Goal: Transaction & Acquisition: Book appointment/travel/reservation

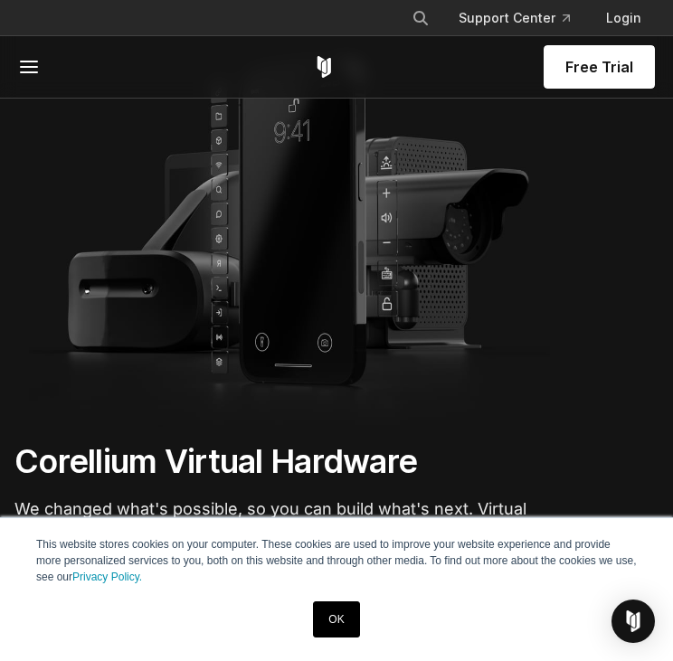
click at [333, 606] on link "OK" at bounding box center [336, 620] width 46 height 36
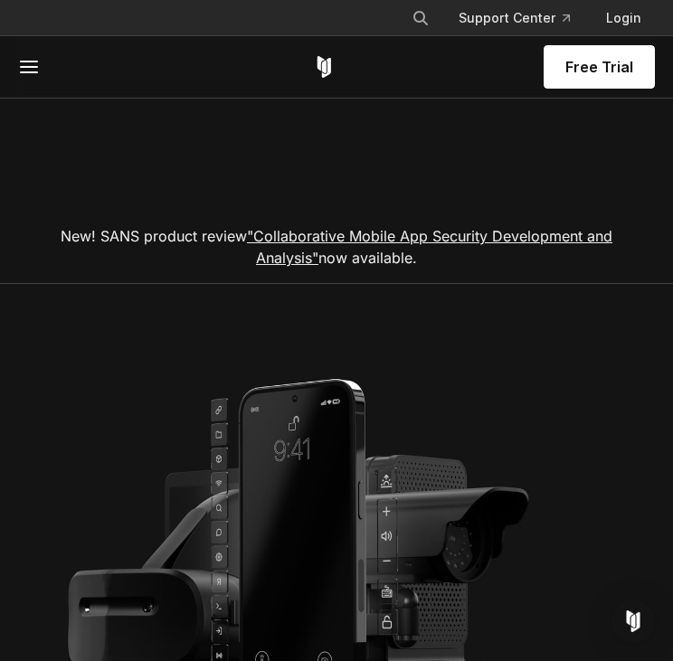
click at [603, 63] on span "Free Trial" at bounding box center [600, 67] width 68 height 22
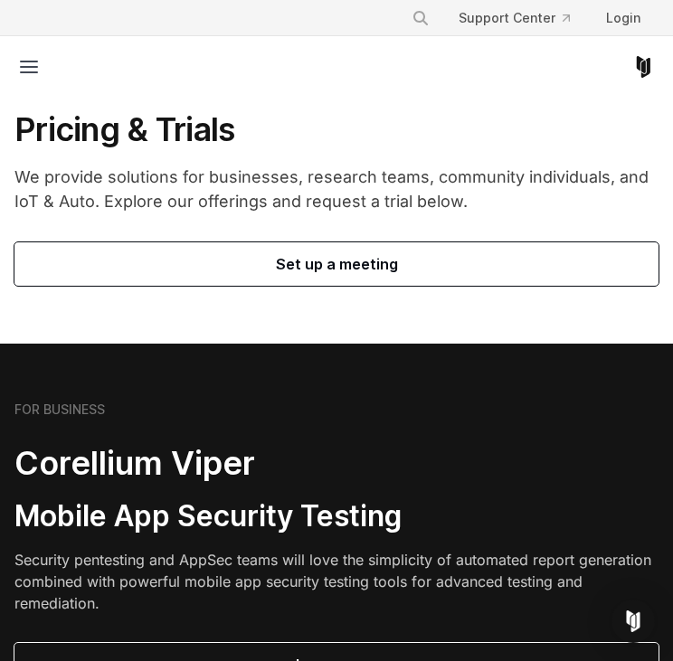
click at [356, 267] on span "Set up a meeting" at bounding box center [336, 264] width 601 height 22
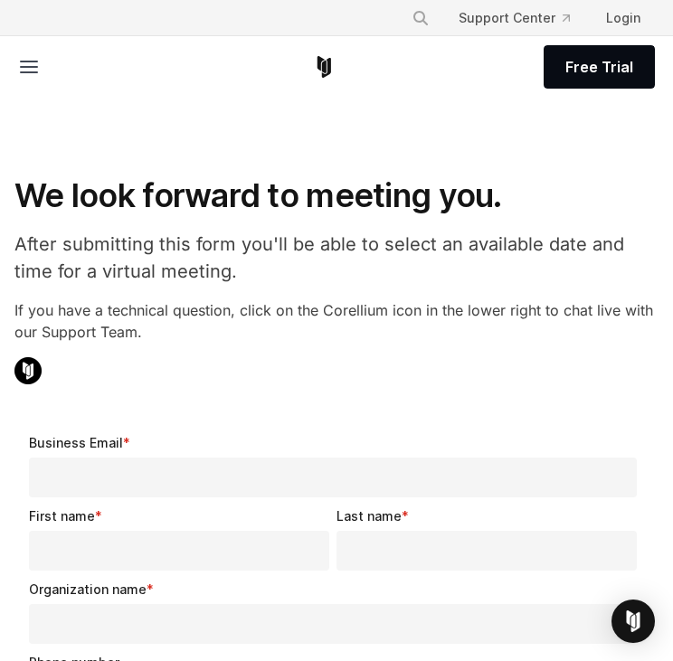
select select "**"
